Goal: Book appointment/travel/reservation

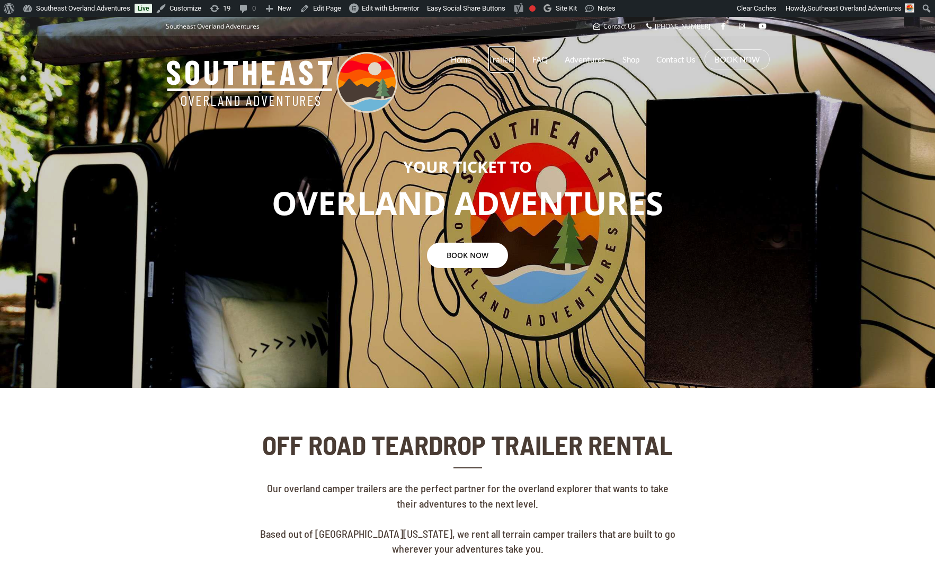
click at [510, 62] on link "Trailers" at bounding box center [501, 59] width 27 height 26
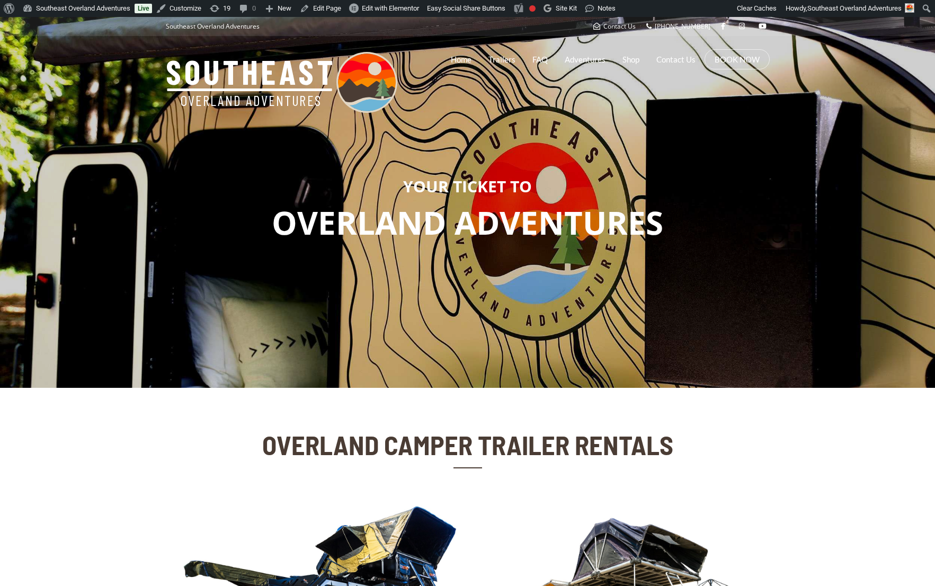
scroll to position [181, 0]
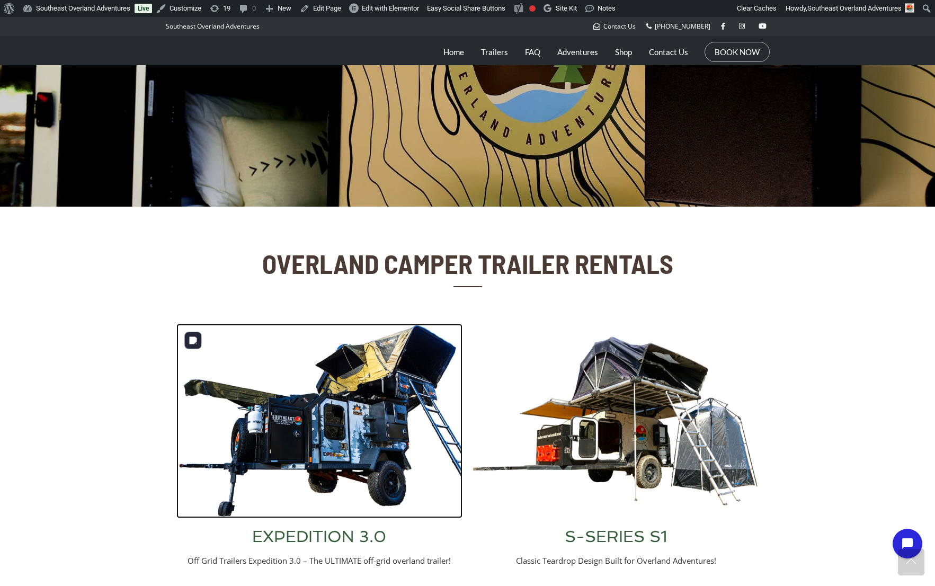
click at [376, 412] on img at bounding box center [319, 421] width 286 height 194
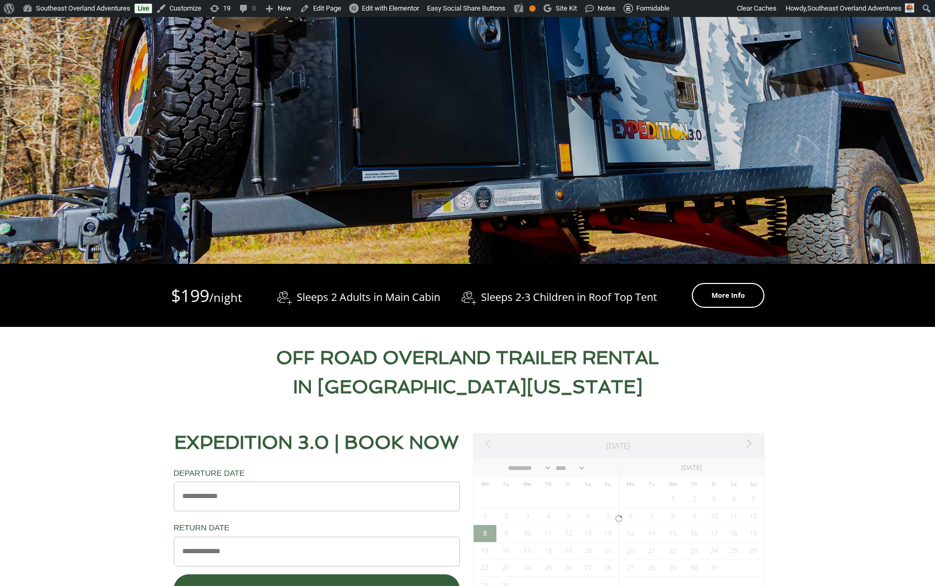
scroll to position [290, 0]
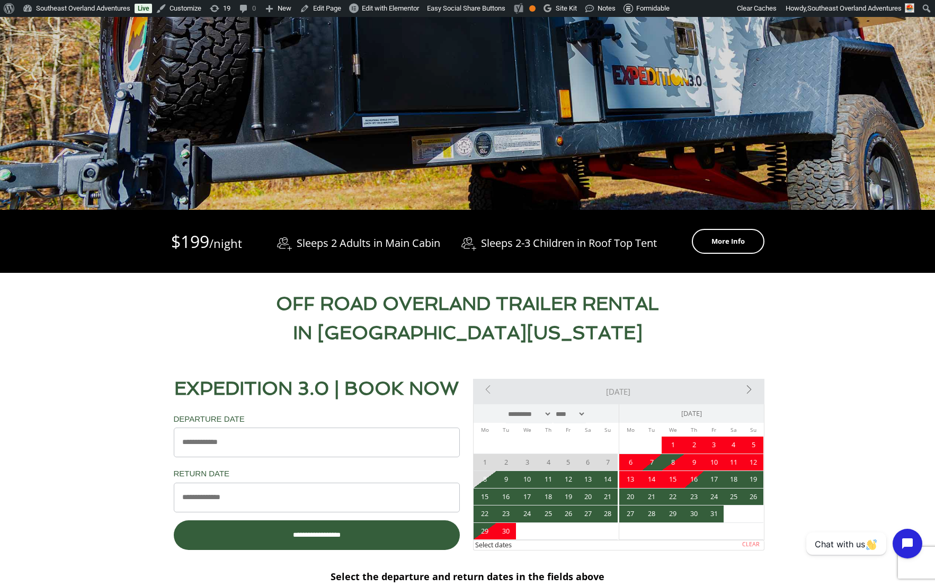
click at [507, 531] on span "30" at bounding box center [506, 531] width 20 height 17
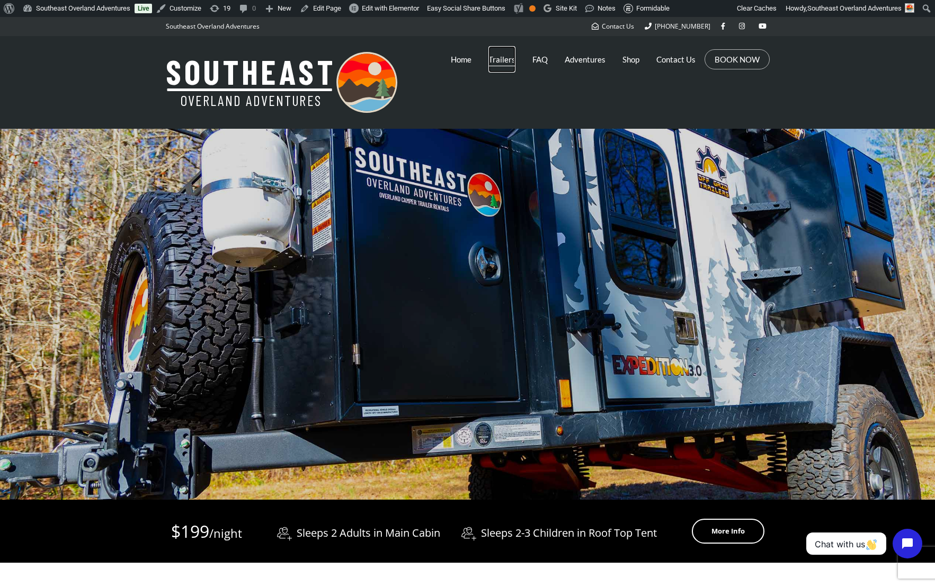
click at [502, 61] on link "Trailers" at bounding box center [501, 59] width 27 height 26
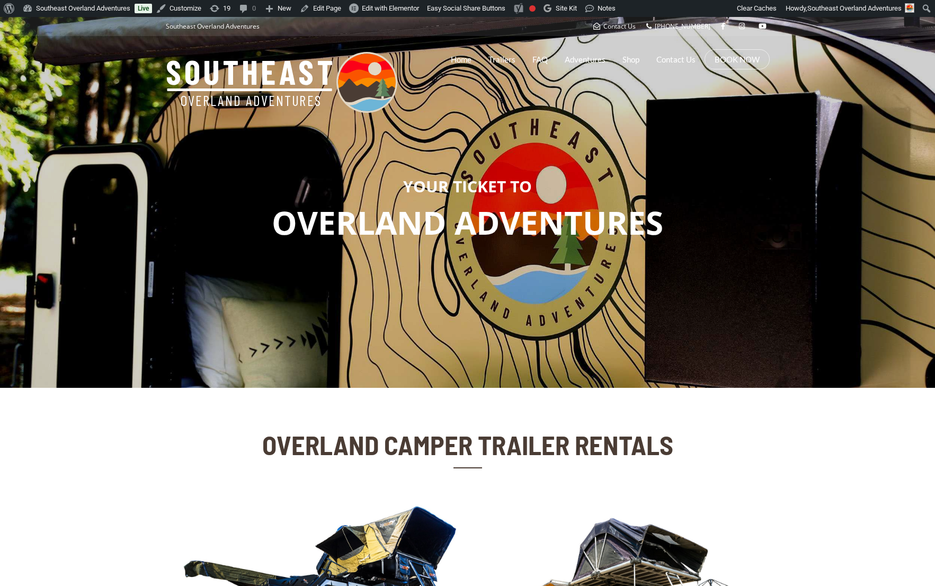
scroll to position [227, 0]
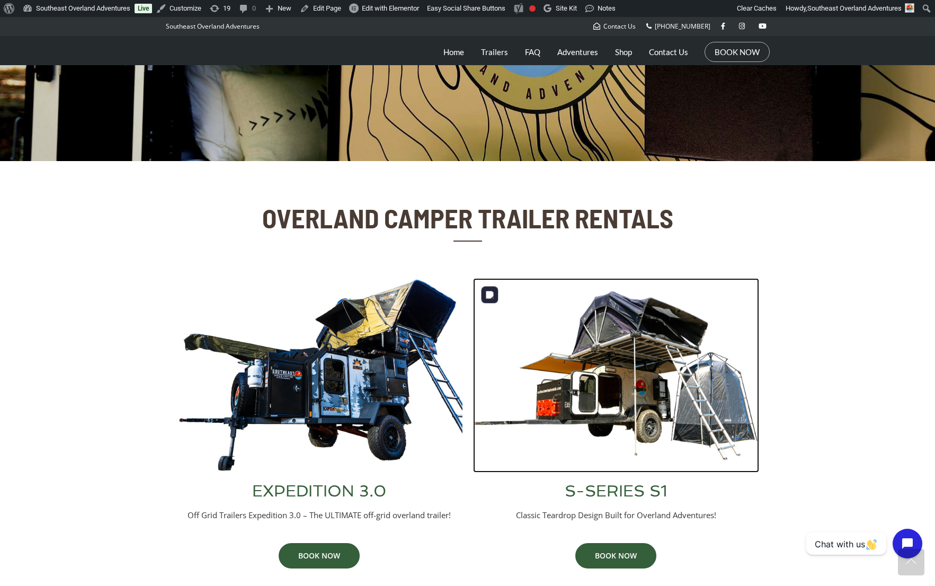
click at [681, 376] on img at bounding box center [616, 375] width 286 height 194
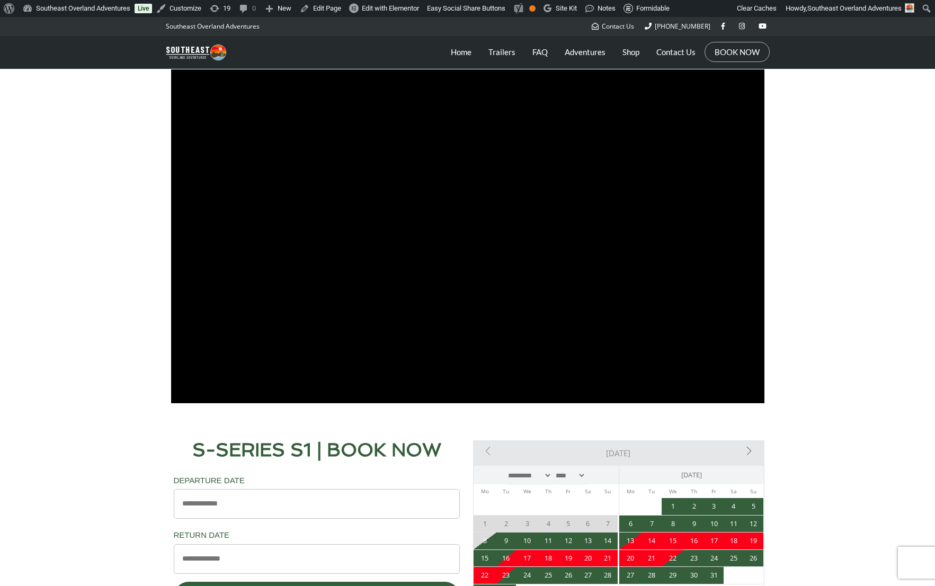
scroll to position [762, 0]
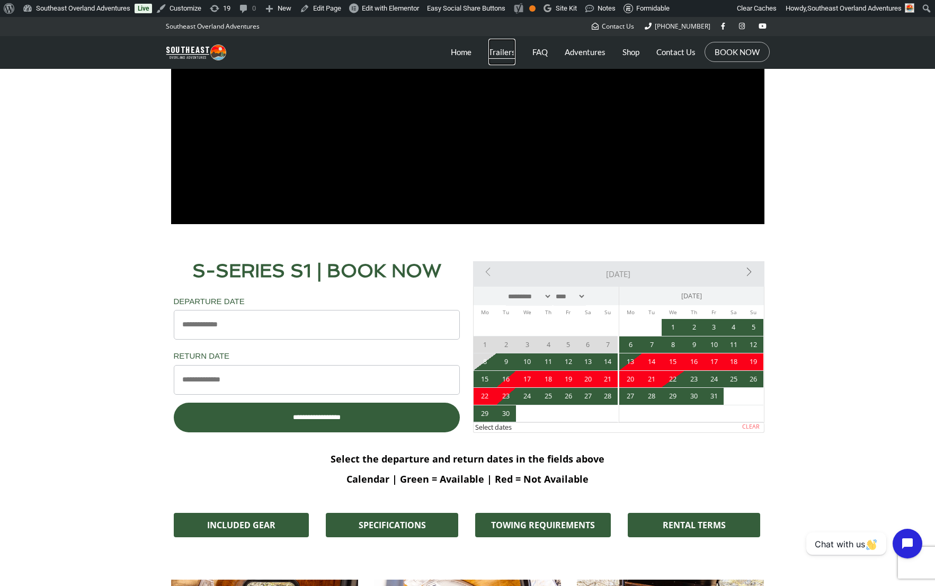
click at [509, 57] on link "Trailers" at bounding box center [501, 52] width 27 height 26
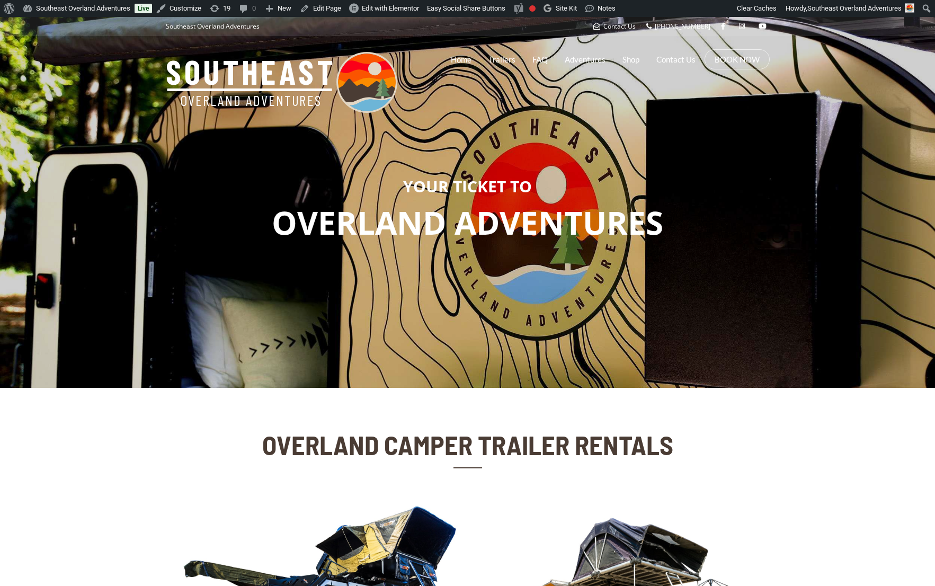
scroll to position [243, 0]
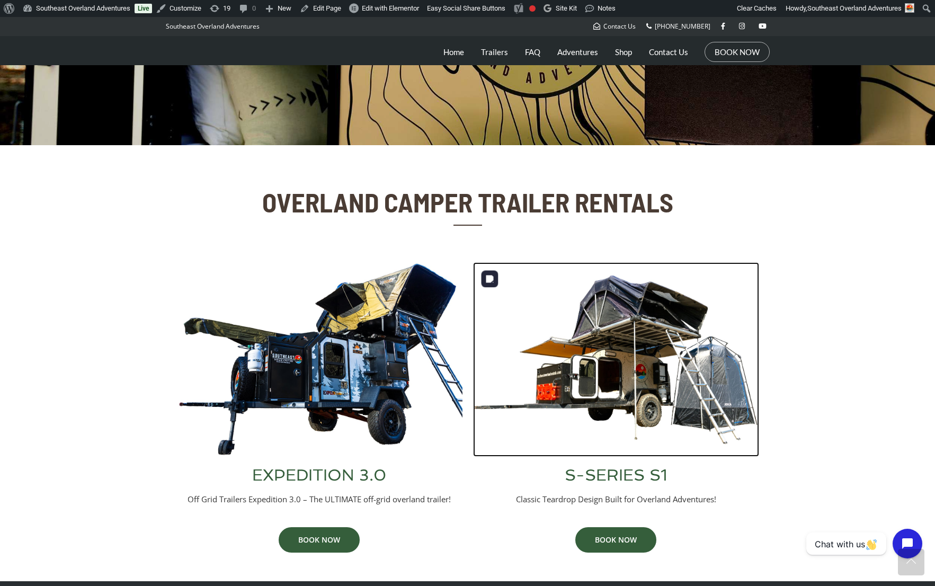
click at [662, 385] on img at bounding box center [616, 359] width 286 height 194
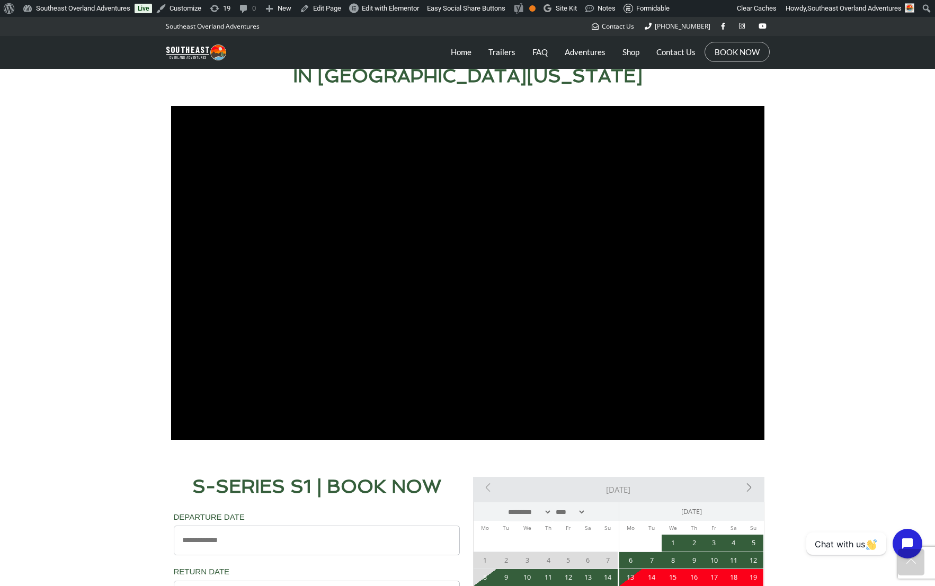
scroll to position [492, 0]
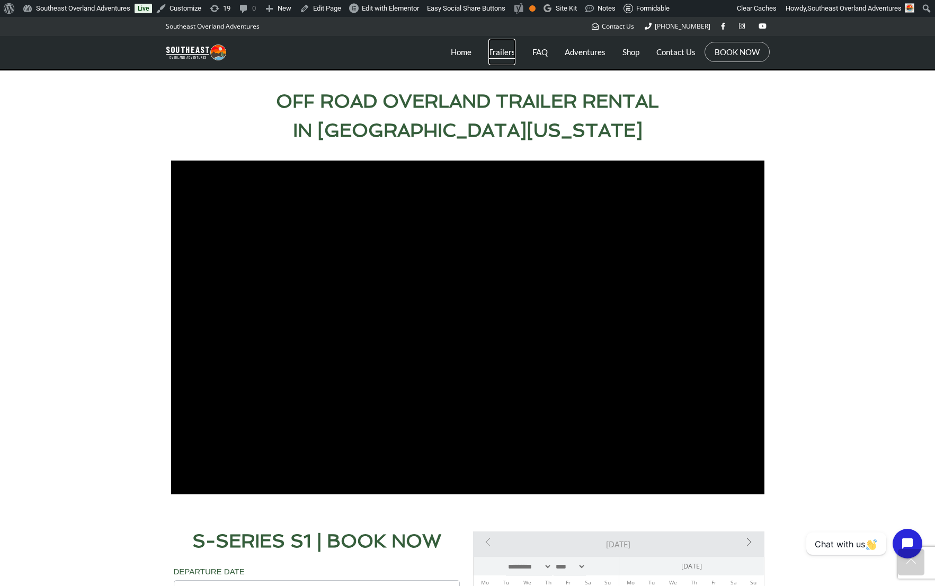
click at [507, 55] on link "Trailers" at bounding box center [501, 52] width 27 height 26
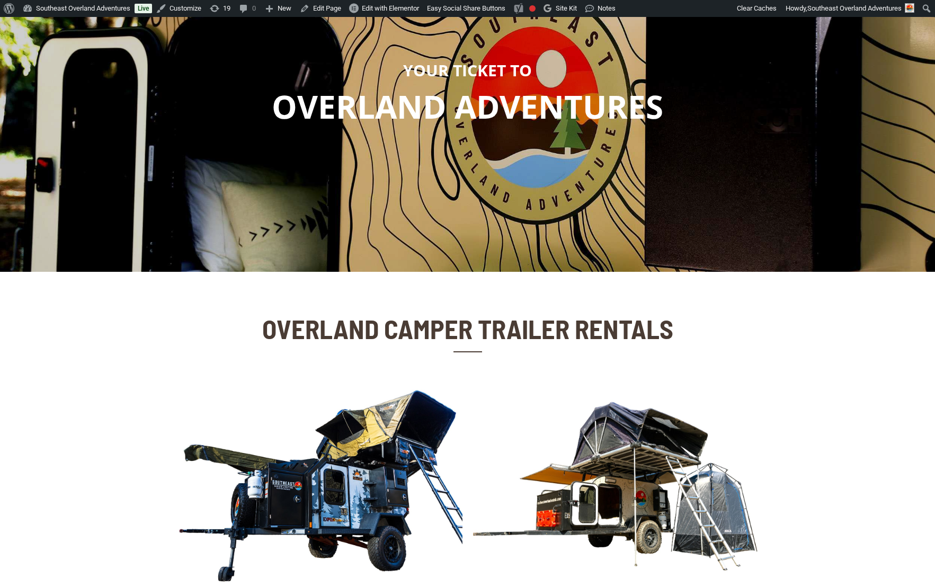
scroll to position [171, 0]
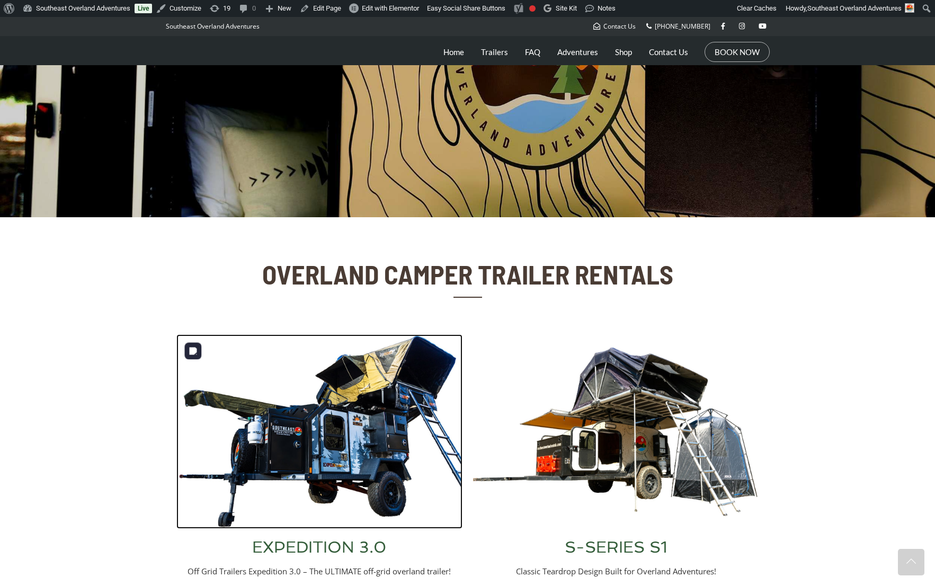
click at [347, 394] on img at bounding box center [319, 431] width 286 height 194
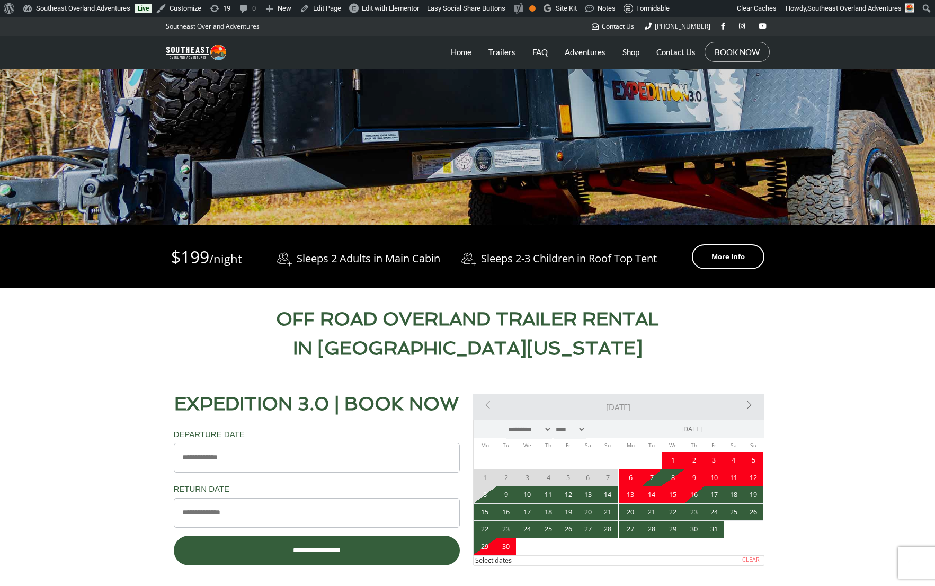
scroll to position [378, 0]
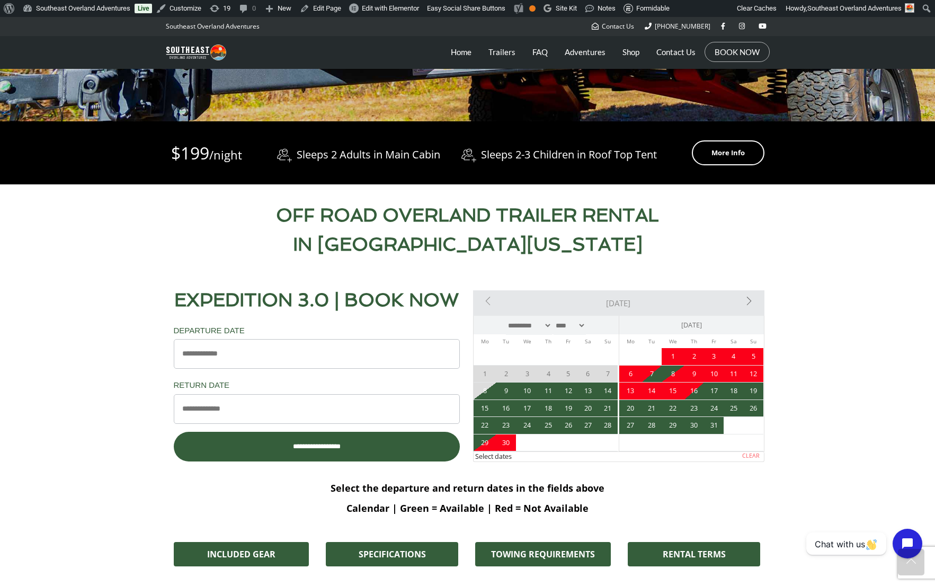
drag, startPoint x: 674, startPoint y: 357, endPoint x: 742, endPoint y: 359, distance: 68.4
click at [692, 358] on tr "1 2 3 4 5" at bounding box center [691, 356] width 144 height 17
click at [628, 373] on span "6" at bounding box center [630, 374] width 23 height 17
click at [672, 373] on span "8" at bounding box center [673, 374] width 23 height 17
click at [736, 372] on span "11" at bounding box center [734, 374] width 20 height 17
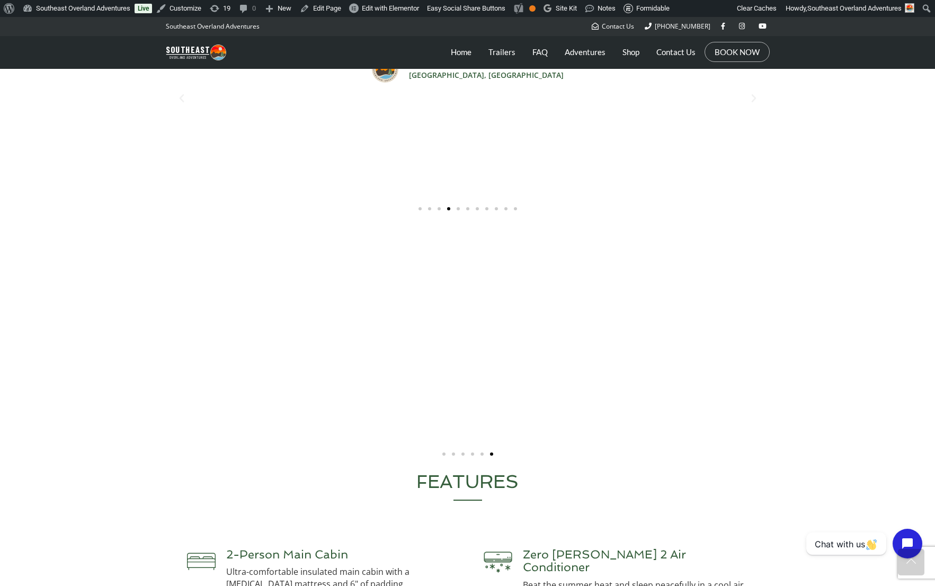
scroll to position [2199, 0]
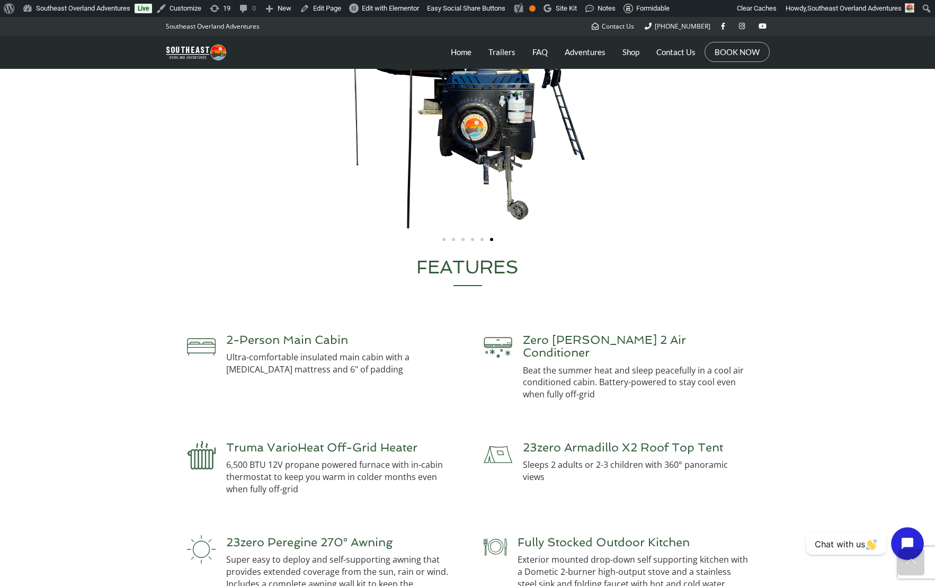
click at [906, 535] on button "Open chat widget" at bounding box center [907, 543] width 33 height 33
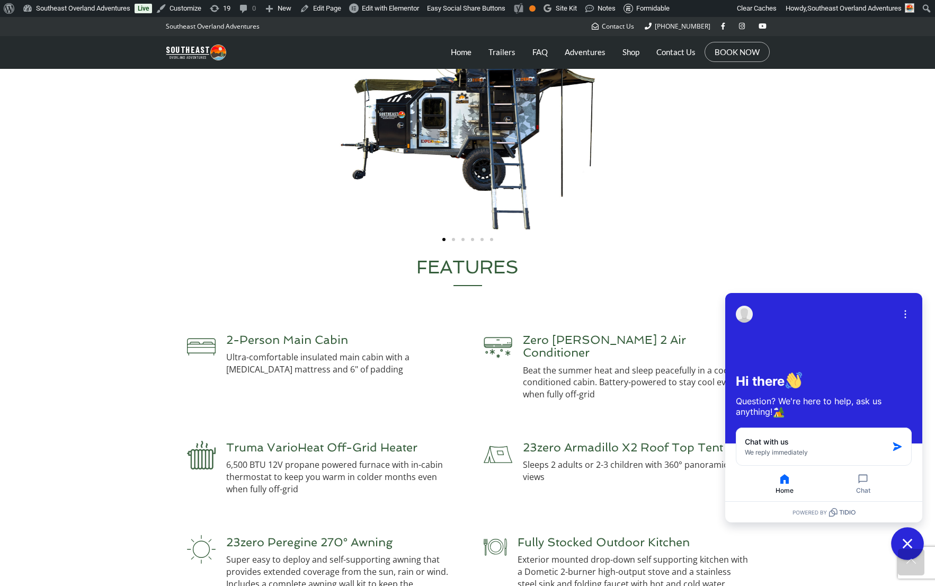
click at [919, 544] on button "Close chat widget" at bounding box center [907, 543] width 33 height 33
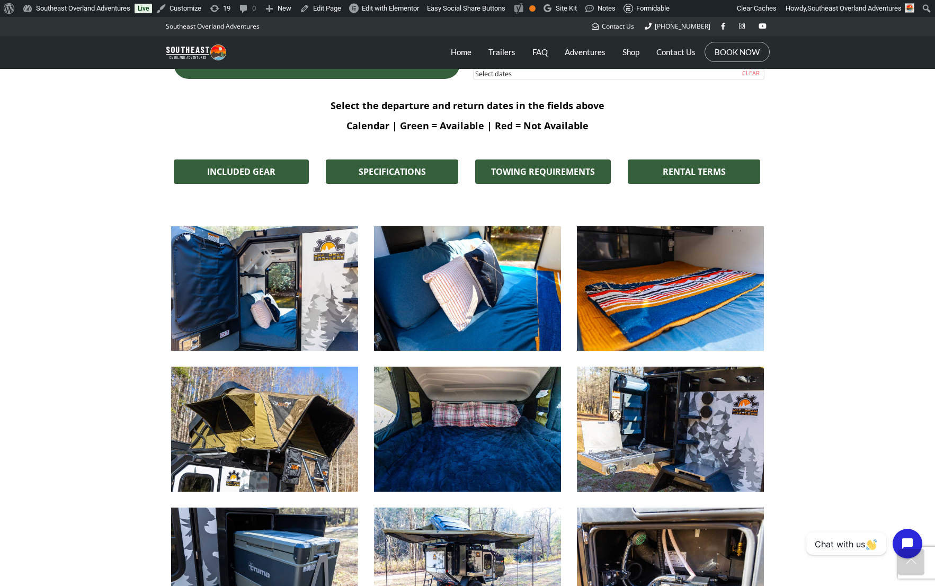
scroll to position [482, 0]
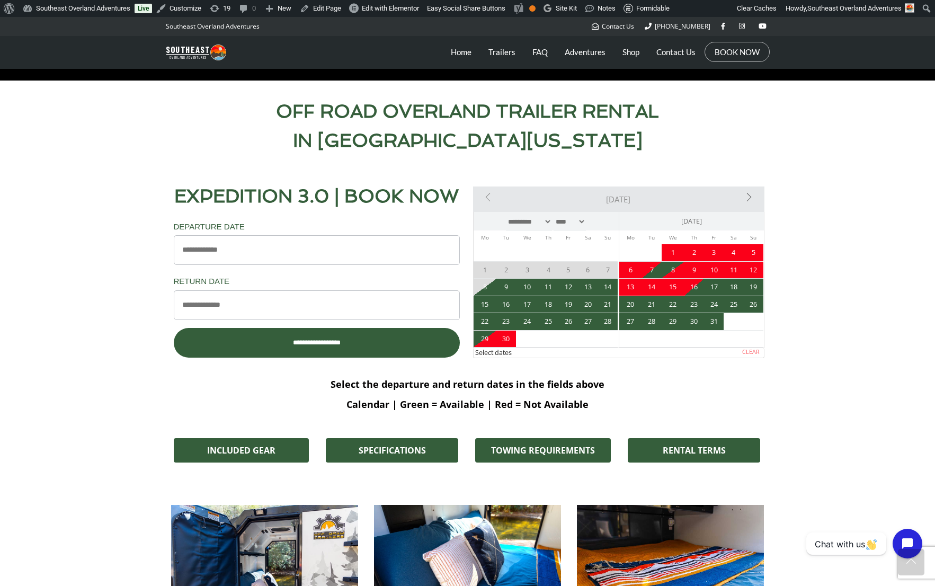
click at [717, 256] on span "3" at bounding box center [714, 252] width 20 height 17
click at [506, 54] on link "Trailers" at bounding box center [501, 52] width 27 height 26
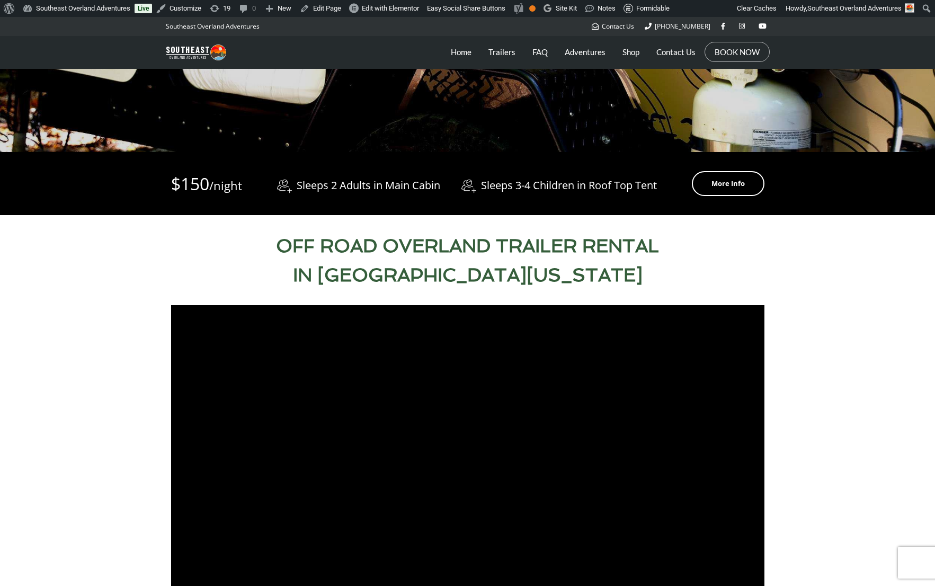
scroll to position [637, 0]
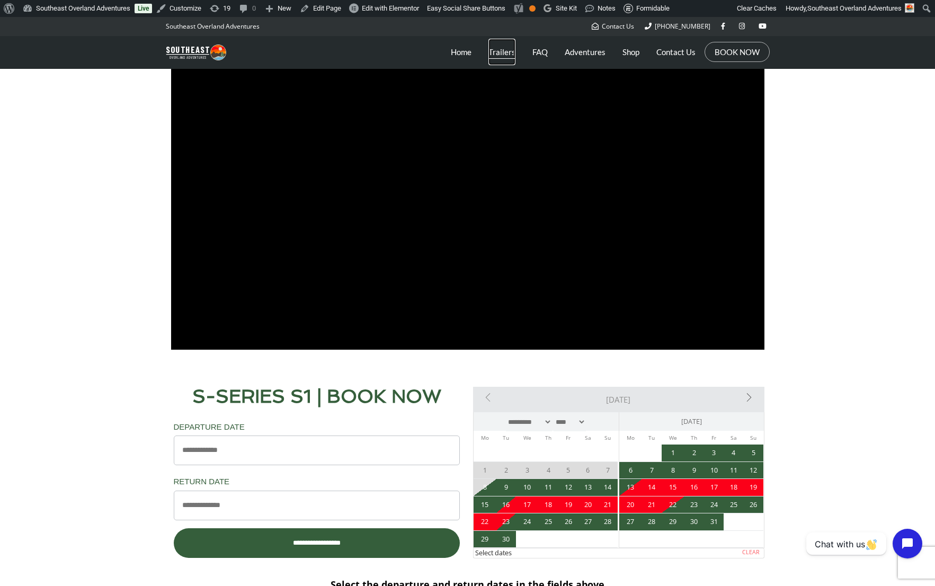
click at [505, 53] on link "Trailers" at bounding box center [501, 52] width 27 height 26
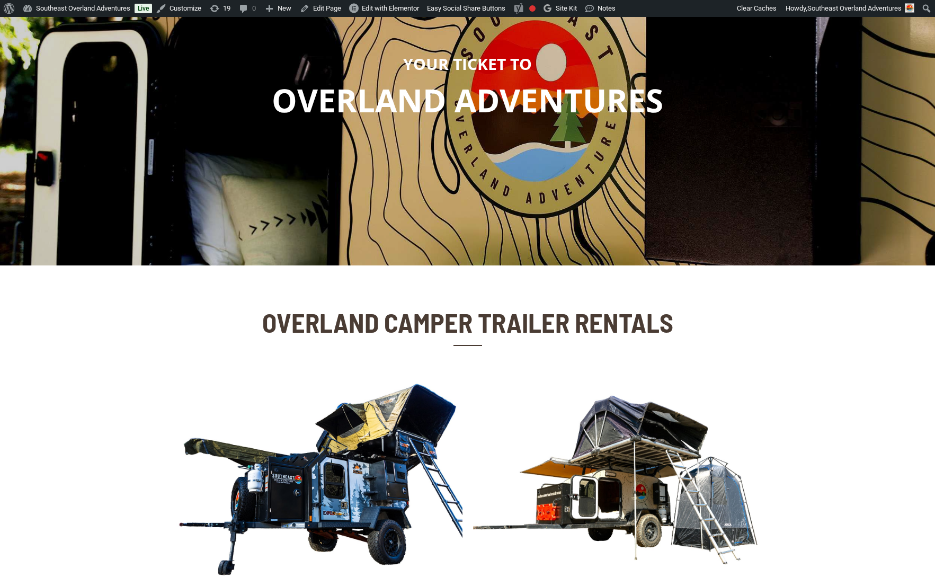
scroll to position [286, 0]
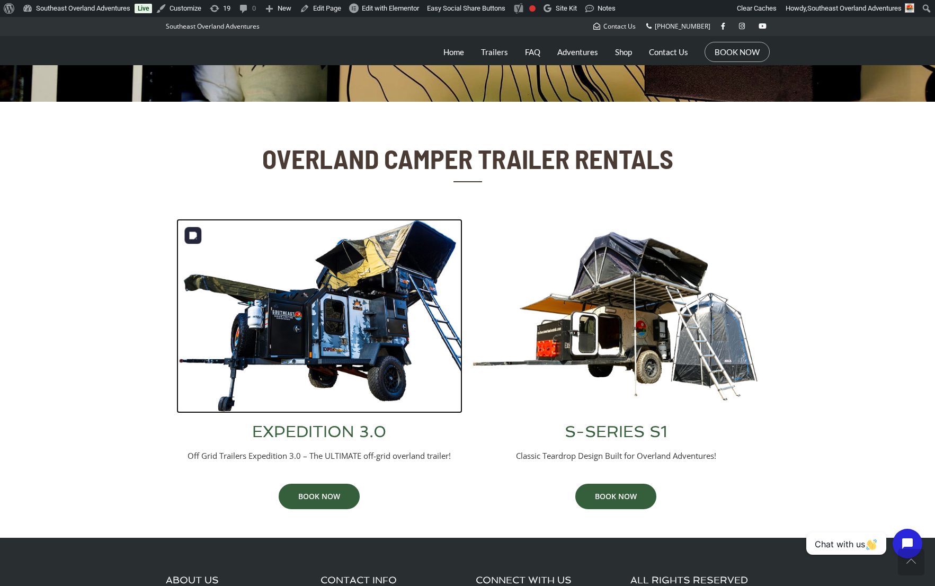
click at [337, 325] on img at bounding box center [319, 316] width 286 height 194
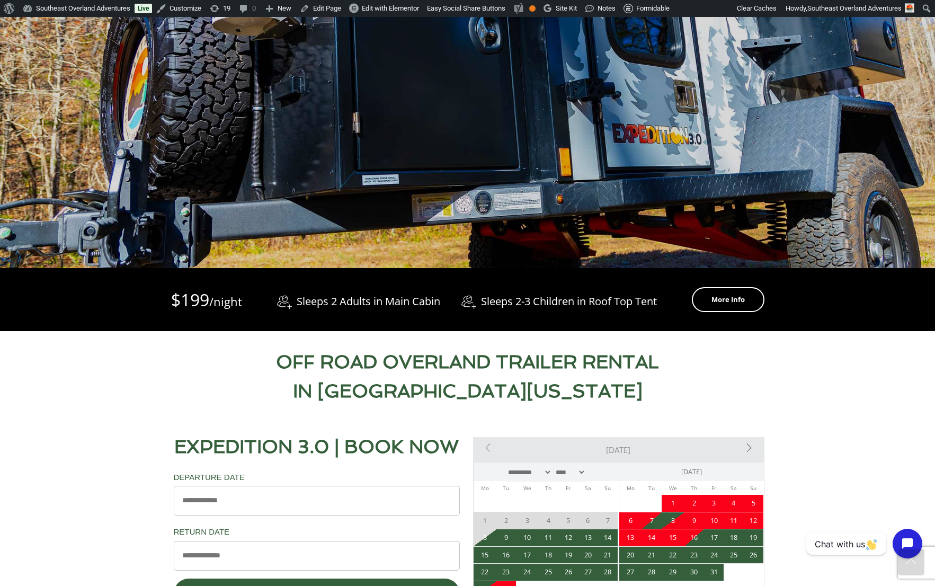
scroll to position [402, 0]
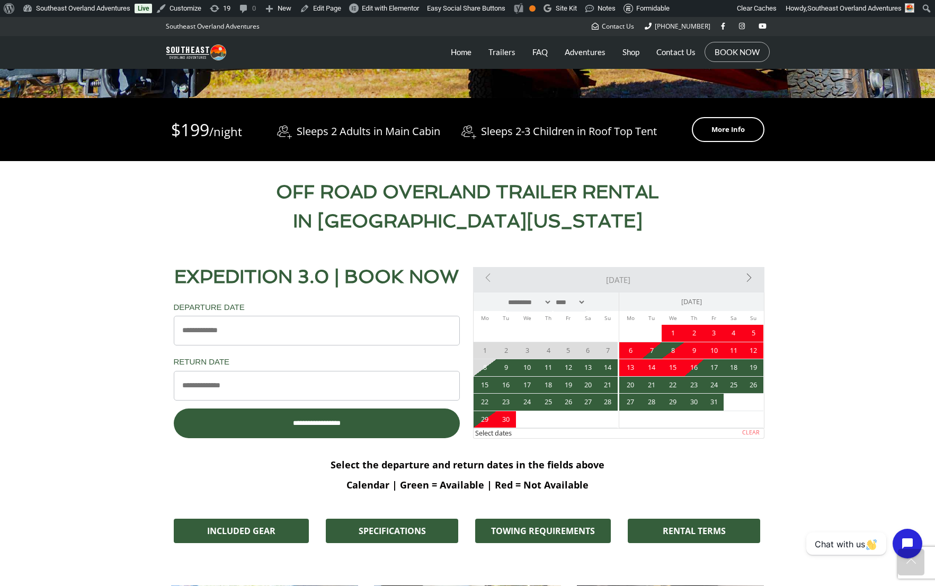
click at [672, 335] on span "1" at bounding box center [673, 333] width 23 height 17
click at [629, 351] on span "6" at bounding box center [630, 350] width 23 height 17
